Goal: Task Accomplishment & Management: Use online tool/utility

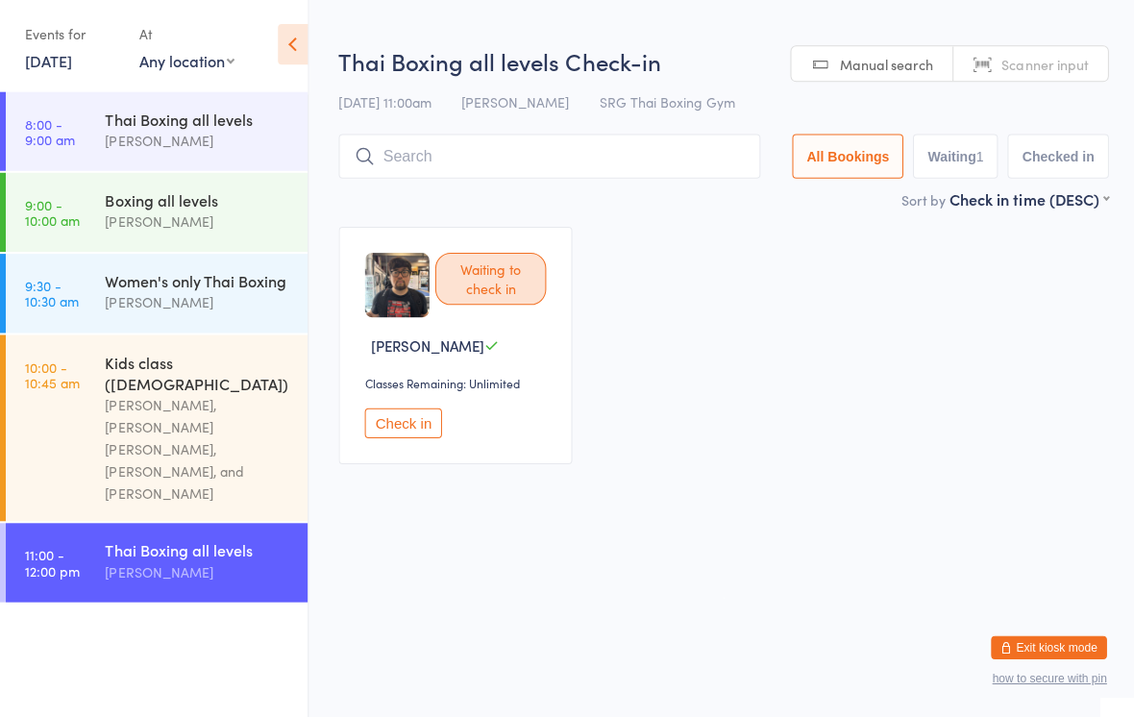
click at [534, 153] on input "search" at bounding box center [547, 158] width 420 height 44
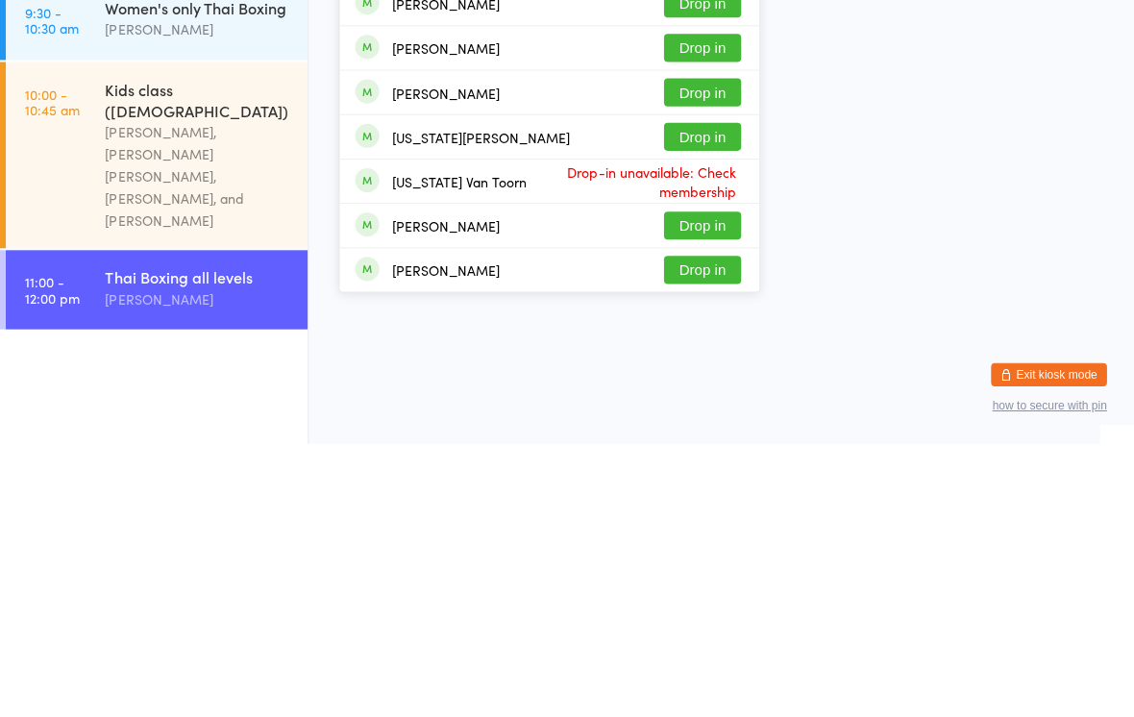
type input "Geor"
click at [725, 485] on button "Drop in" at bounding box center [699, 499] width 77 height 28
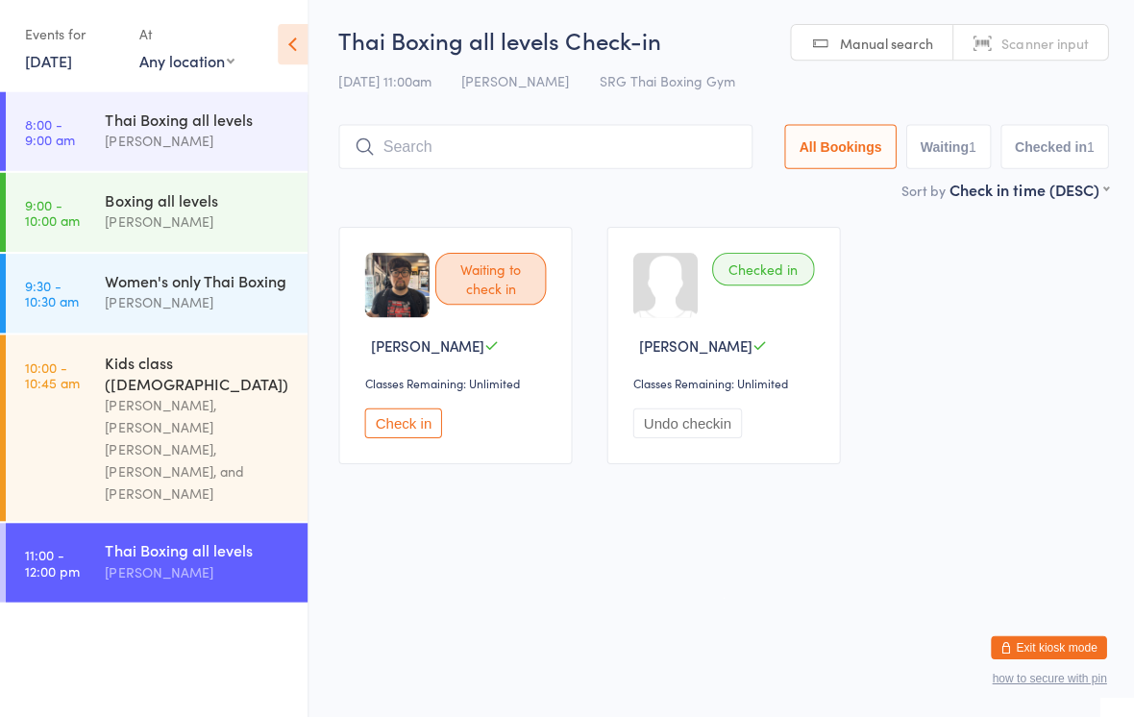
click at [607, 154] on input "search" at bounding box center [543, 149] width 412 height 44
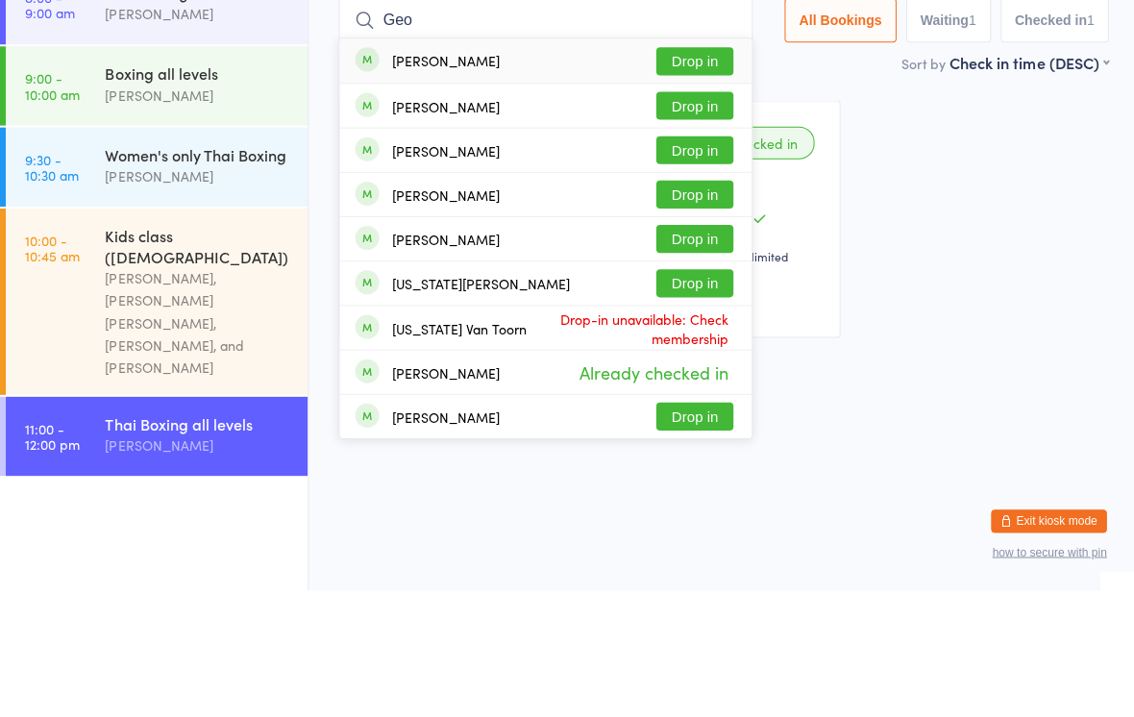
type input "Geo"
click at [700, 309] on button "Drop in" at bounding box center [692, 323] width 77 height 28
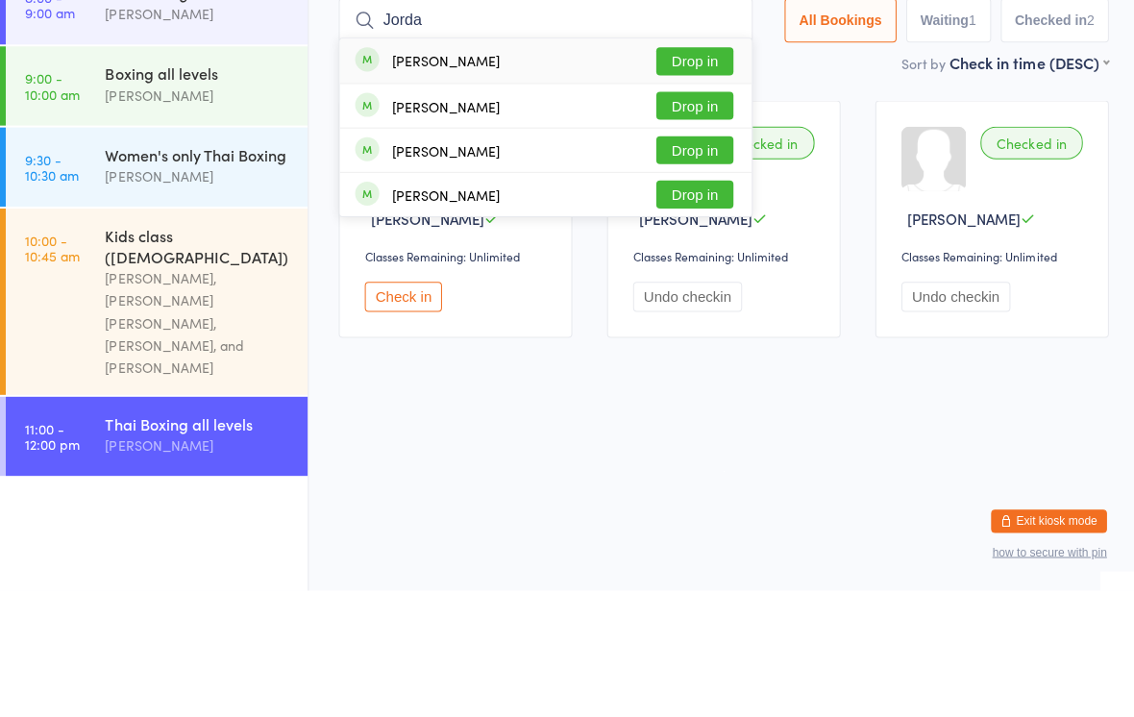
type input "Jorda"
click at [518, 167] on div "[PERSON_NAME] Drop in" at bounding box center [543, 189] width 410 height 44
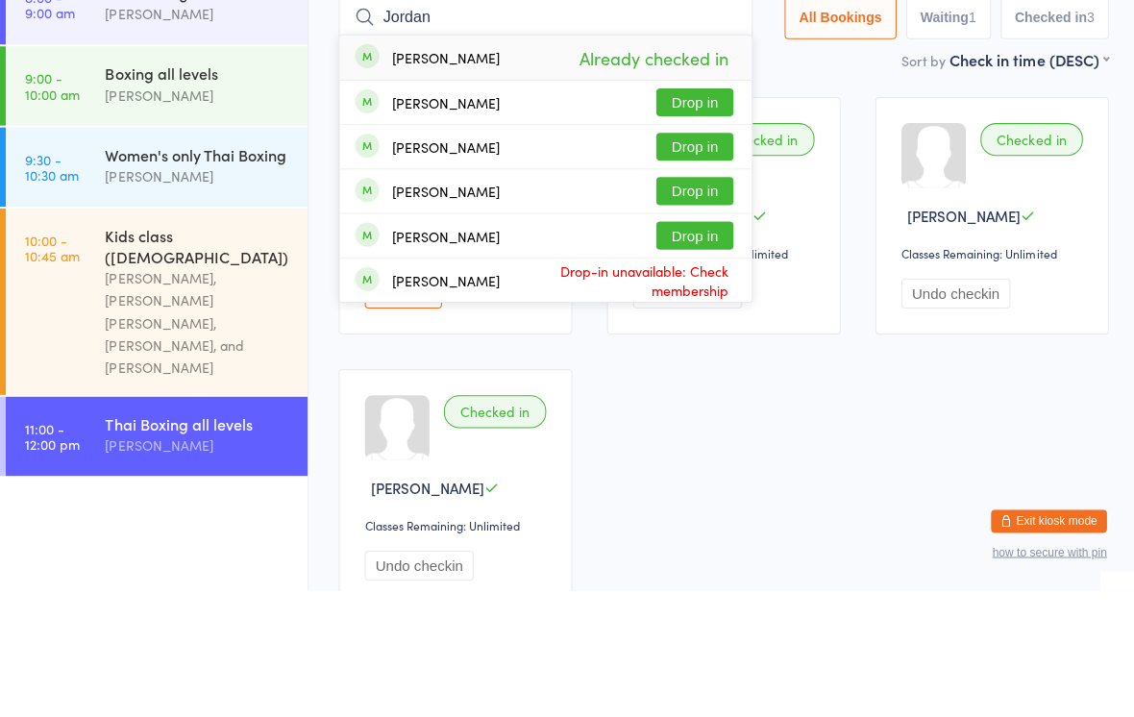
click at [865, 209] on div "Waiting to check in [PERSON_NAME] Classes Remaining: Unlimited Check in Checked…" at bounding box center [721, 480] width 802 height 542
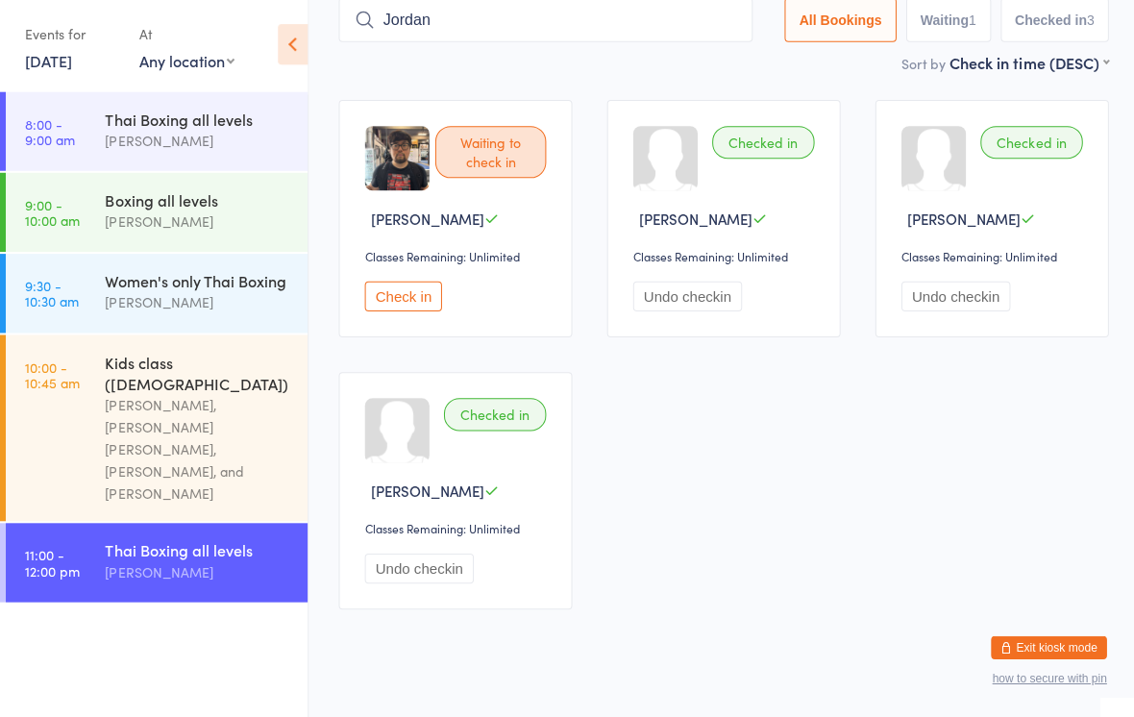
click at [672, 24] on input "Jordan" at bounding box center [543, 23] width 412 height 44
type input "J"
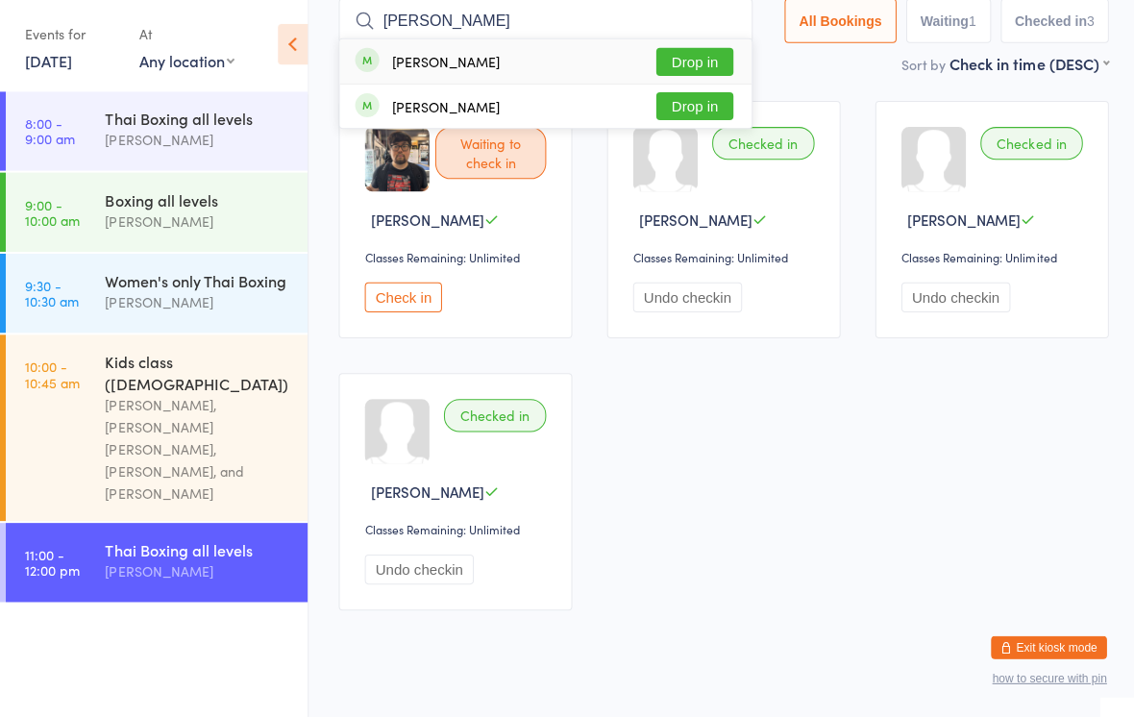
type input "[PERSON_NAME]"
click at [710, 58] on button "Drop in" at bounding box center [692, 65] width 77 height 28
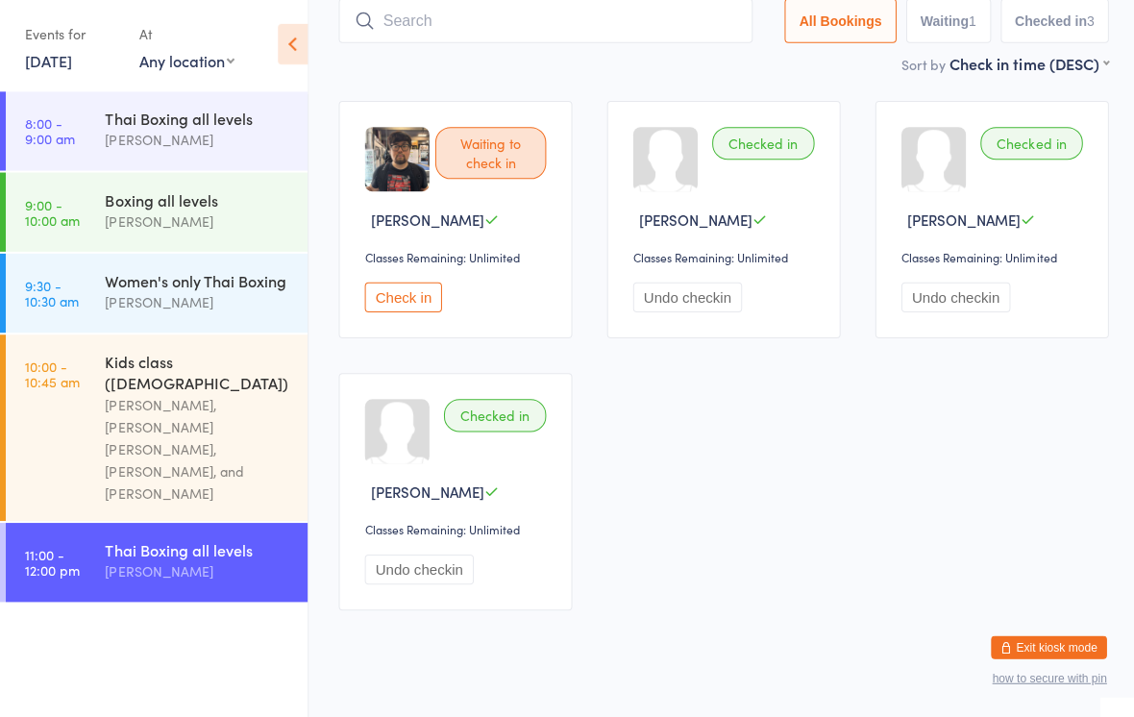
scroll to position [126, 0]
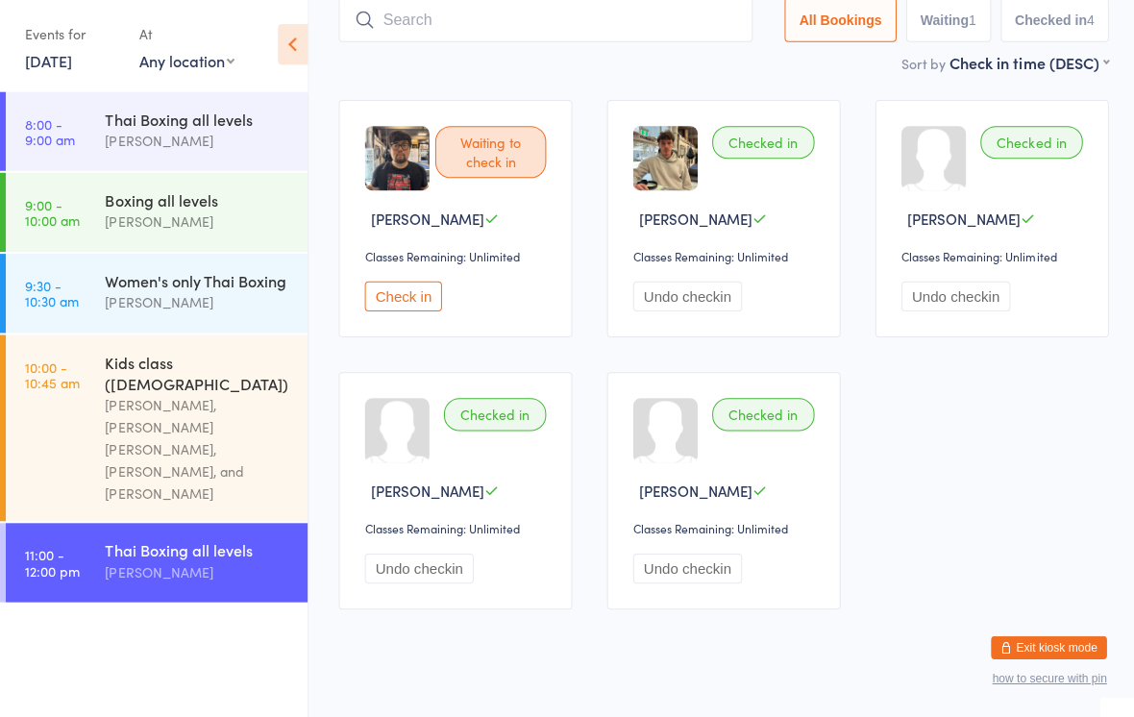
click at [571, 34] on input "search" at bounding box center [543, 23] width 412 height 44
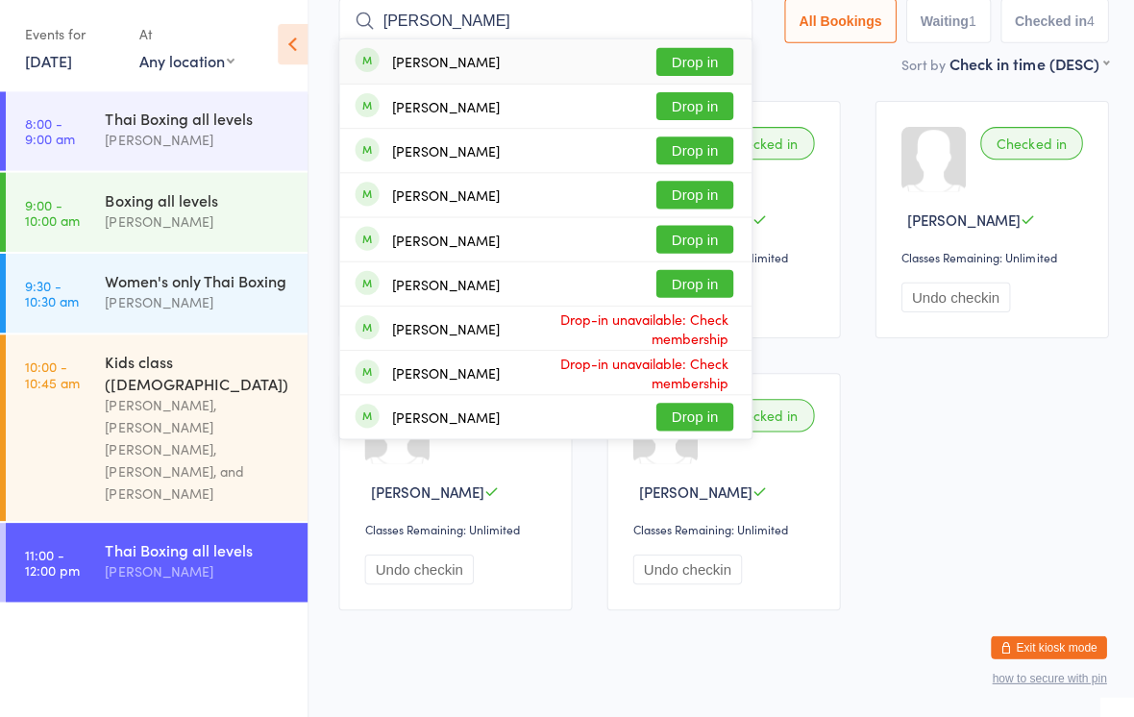
type input "[PERSON_NAME]"
click at [682, 106] on button "Drop in" at bounding box center [692, 109] width 77 height 28
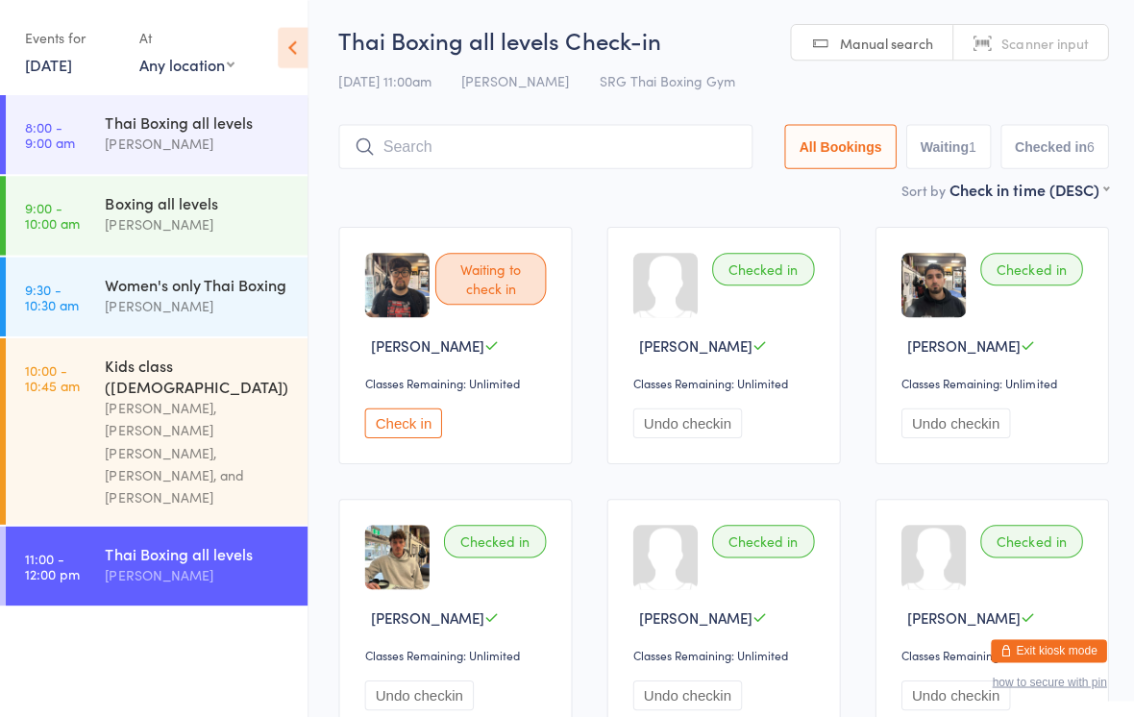
scroll to position [1, 0]
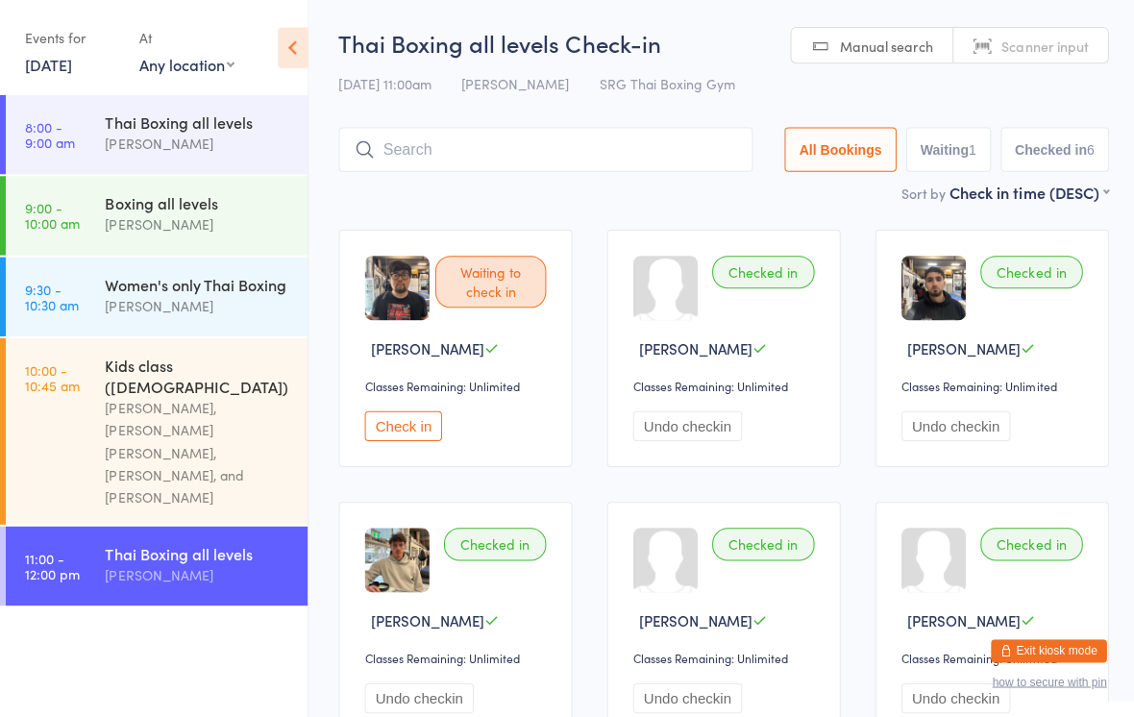
click at [504, 155] on input "search" at bounding box center [543, 149] width 412 height 44
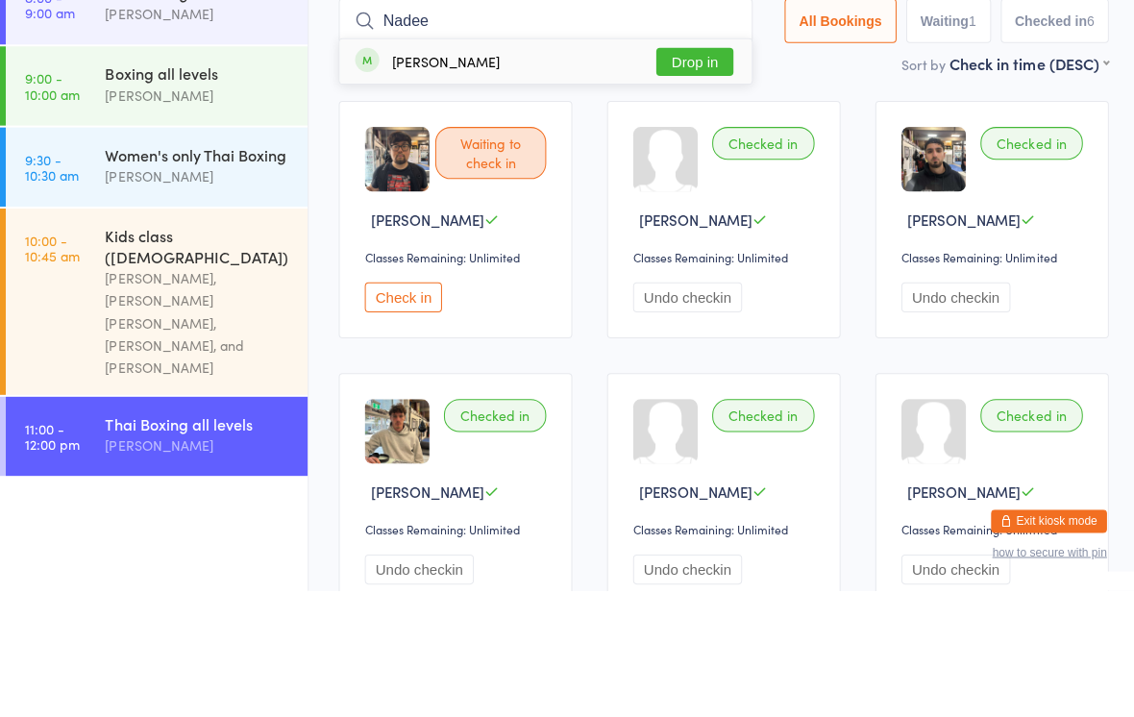
type input "Nadee"
click at [682, 176] on button "Drop in" at bounding box center [692, 190] width 77 height 28
